Goal: Task Accomplishment & Management: Use online tool/utility

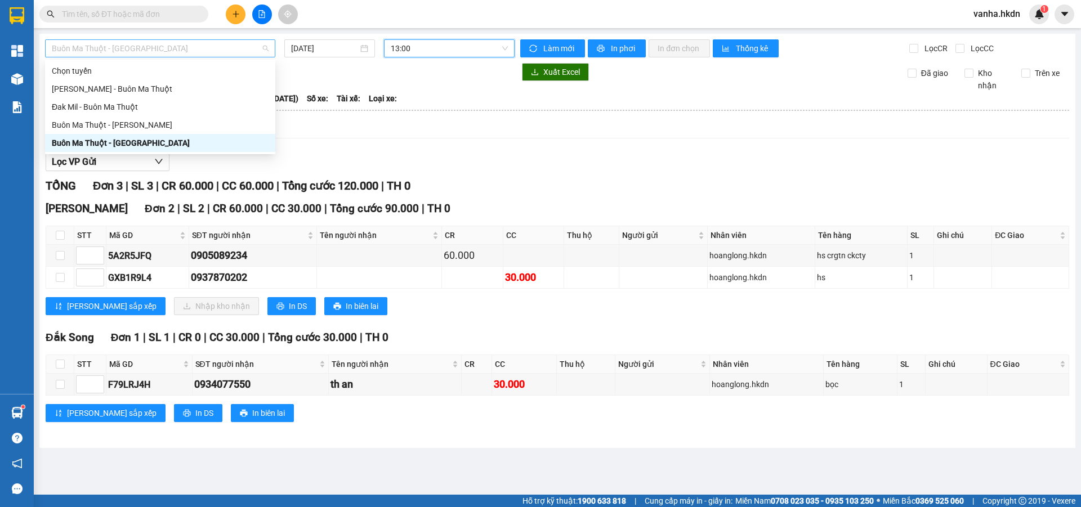
click at [163, 44] on span "Buôn Ma Thuột - [GEOGRAPHIC_DATA]" at bounding box center [160, 48] width 217 height 17
click at [127, 140] on div "Buôn Ma Thuột - [GEOGRAPHIC_DATA]" at bounding box center [160, 143] width 217 height 12
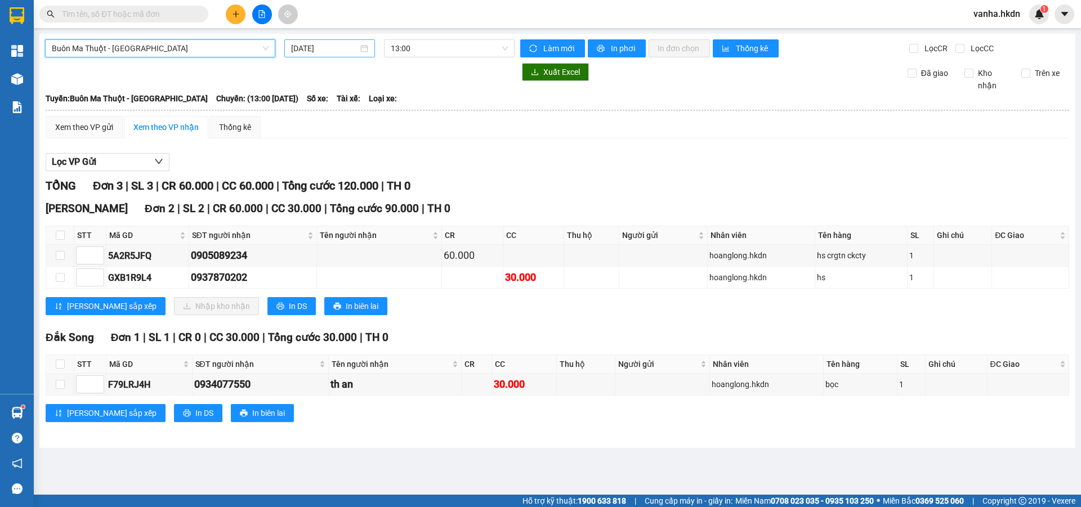
click at [337, 49] on input "[DATE]" at bounding box center [324, 48] width 67 height 12
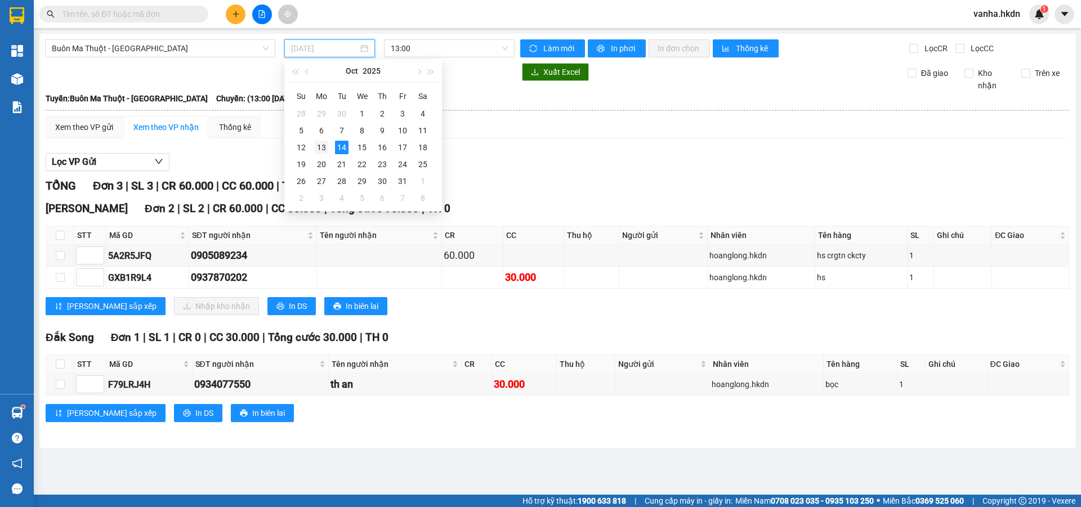
click at [319, 148] on div "13" at bounding box center [322, 148] width 14 height 14
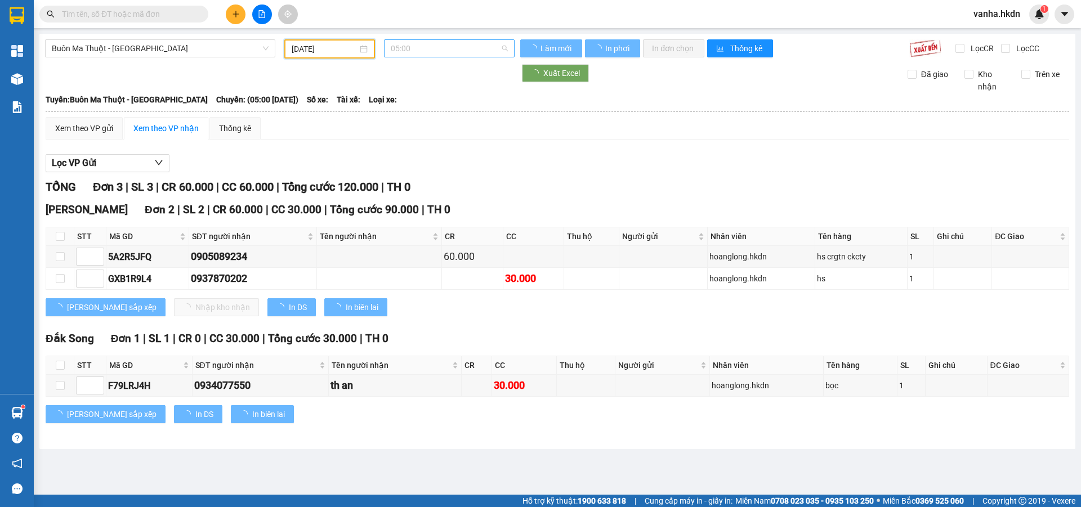
click at [454, 44] on span "05:00" at bounding box center [449, 48] width 117 height 17
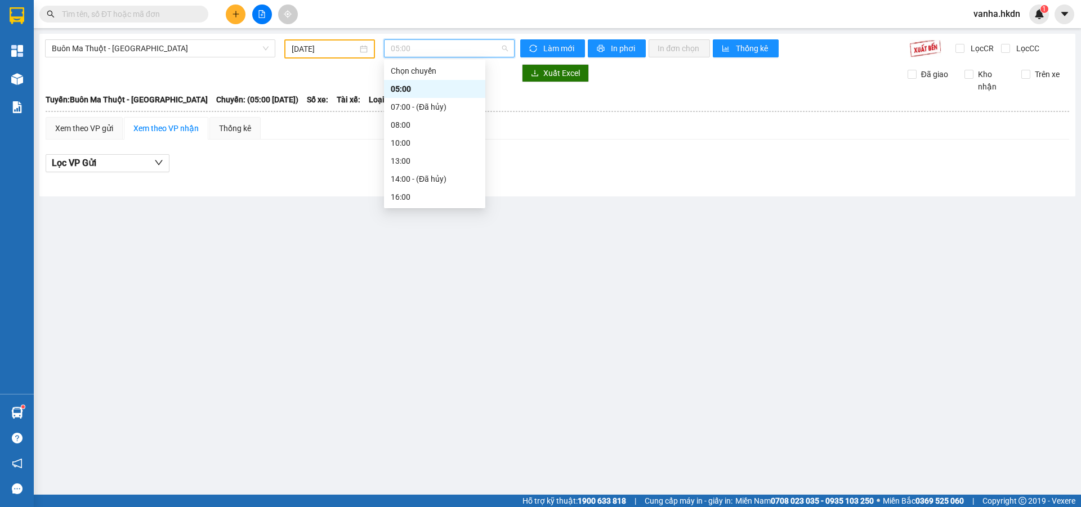
click at [394, 209] on div "17:00" at bounding box center [435, 215] width 88 height 12
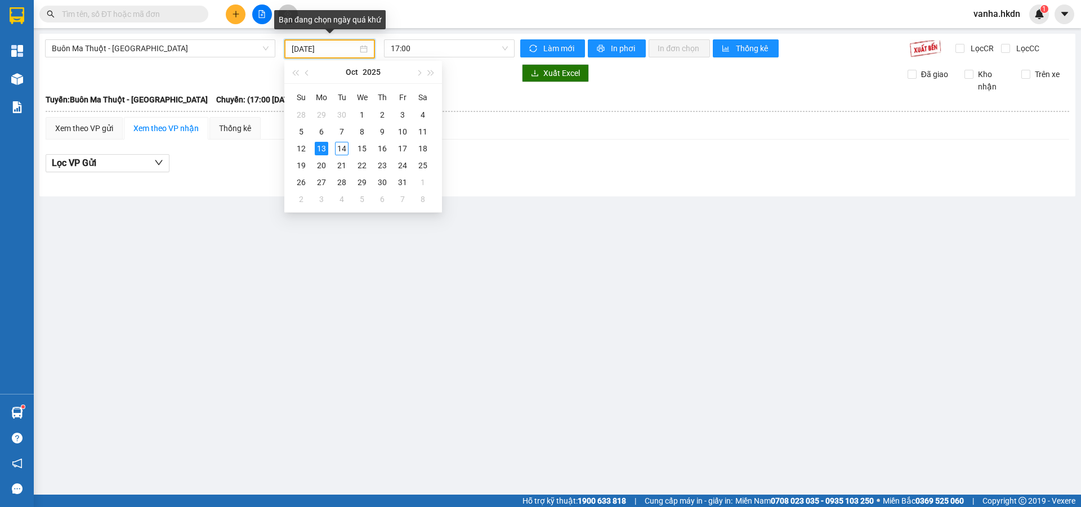
click at [343, 51] on input "[DATE]" at bounding box center [325, 49] width 66 height 12
click at [346, 147] on div "14" at bounding box center [342, 149] width 14 height 14
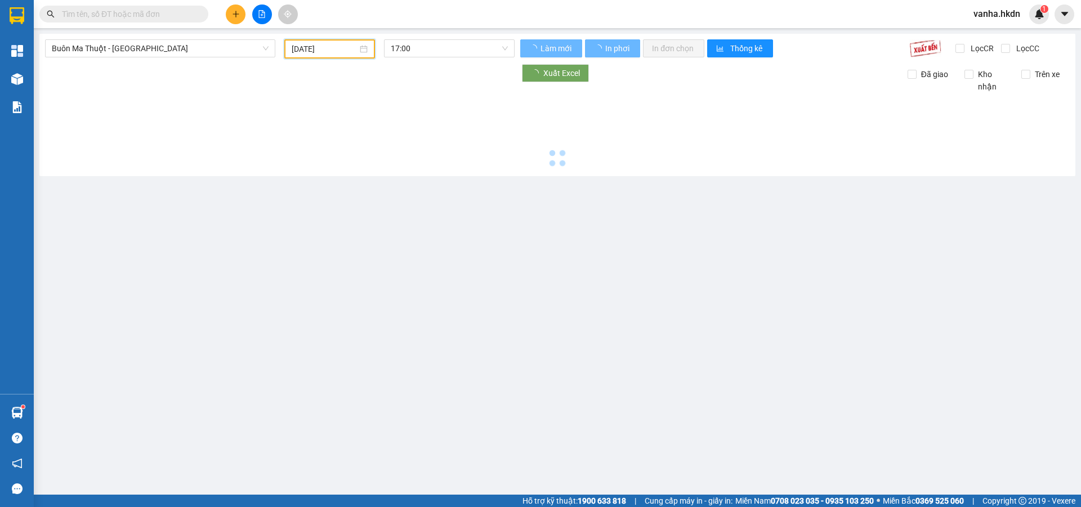
type input "[DATE]"
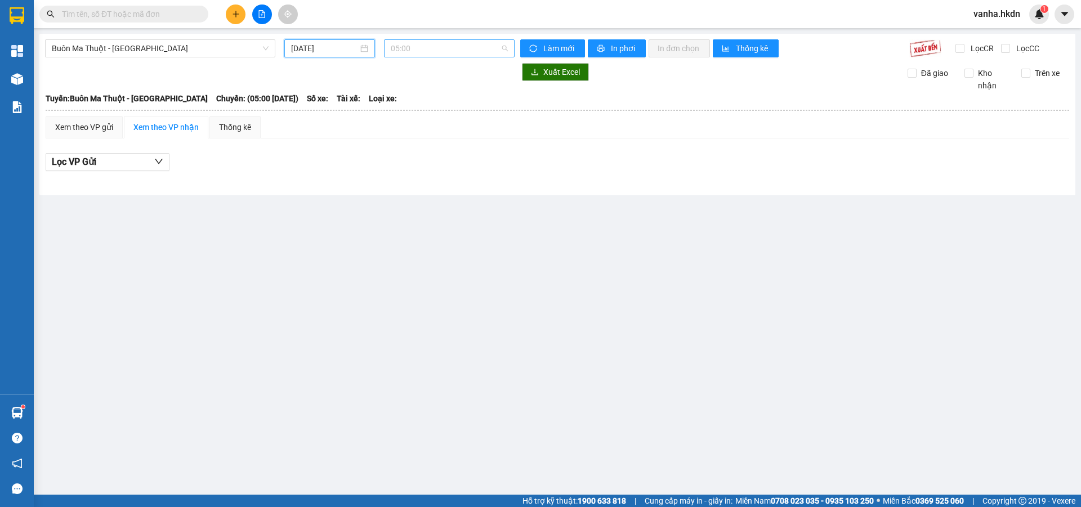
click at [419, 50] on span "05:00" at bounding box center [449, 48] width 117 height 17
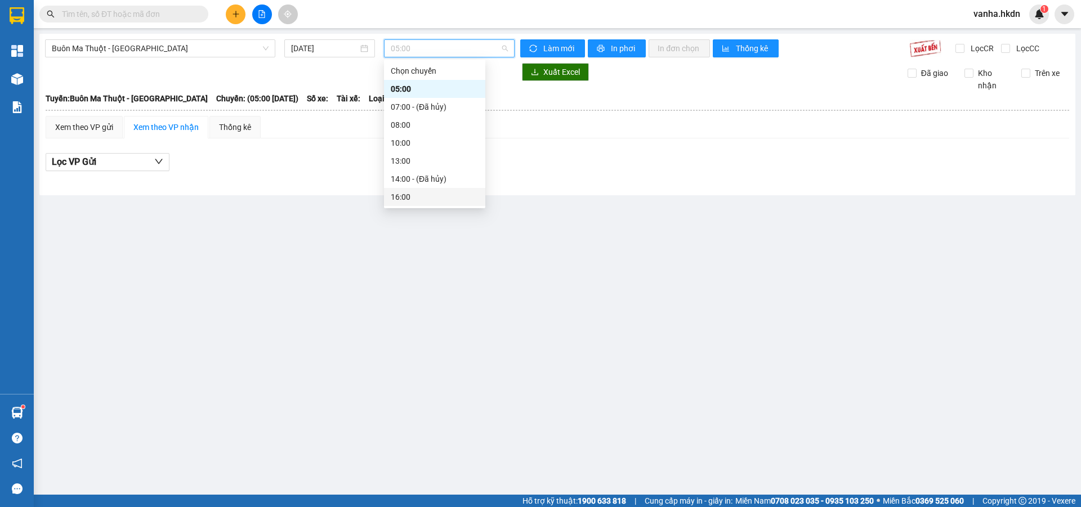
click at [398, 191] on div "16:00" at bounding box center [435, 197] width 88 height 12
